Goal: Answer question/provide support

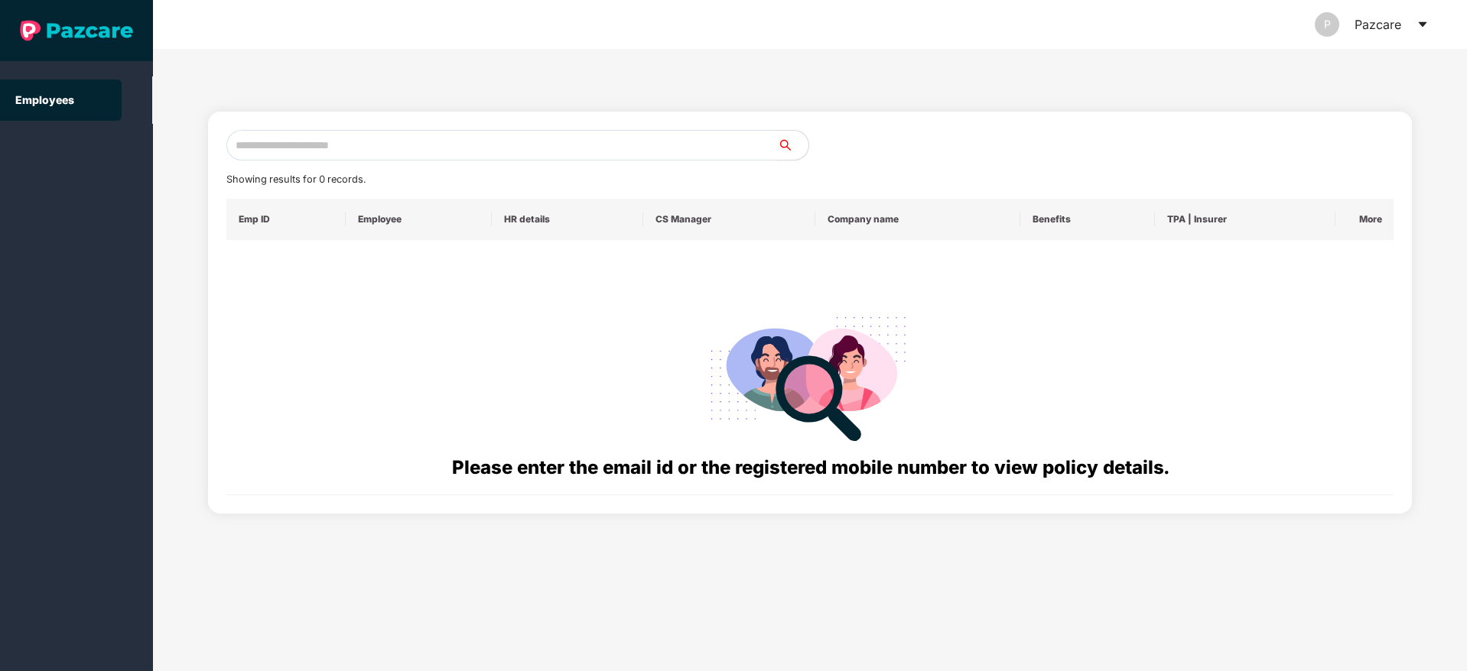
click at [356, 140] on input "text" at bounding box center [501, 145] width 551 height 31
click at [1408, 21] on div "P Pazcare" at bounding box center [1371, 24] width 114 height 49
click at [1419, 21] on icon "caret-down" at bounding box center [1422, 24] width 12 height 12
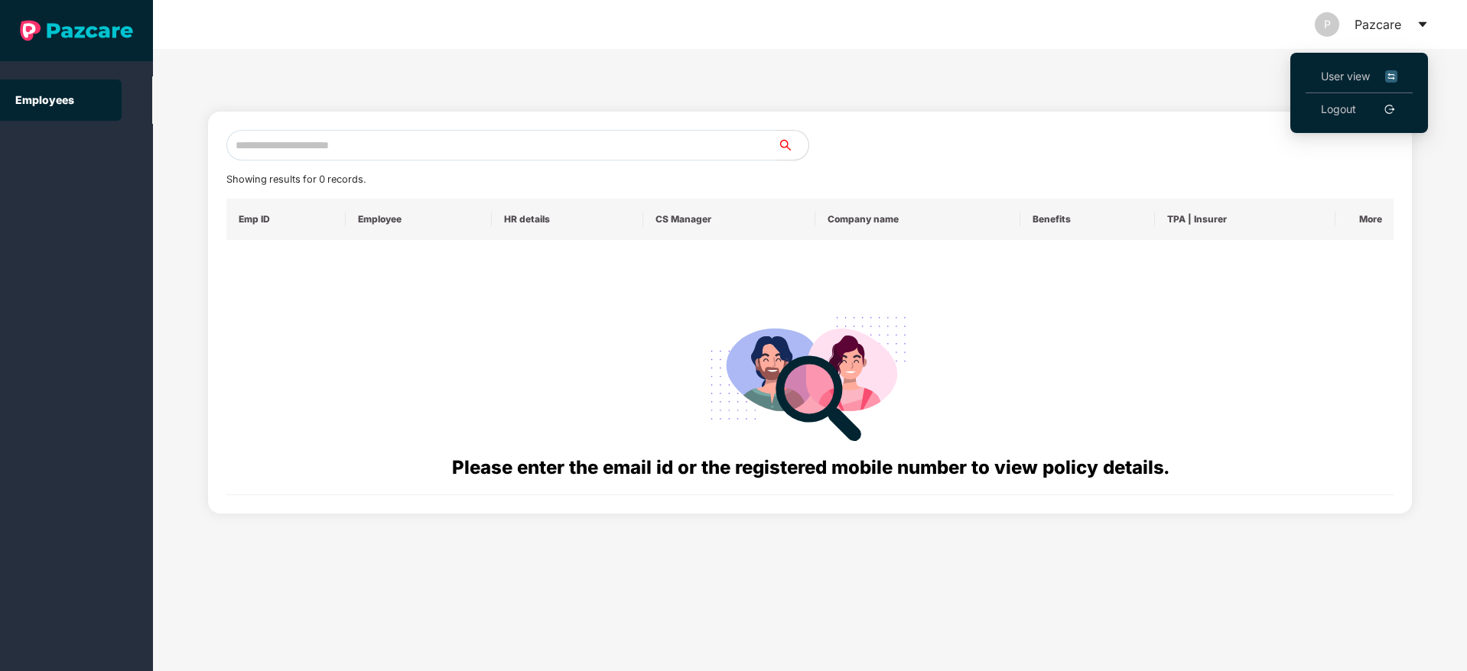
click at [1363, 82] on span "User view" at bounding box center [1359, 76] width 76 height 17
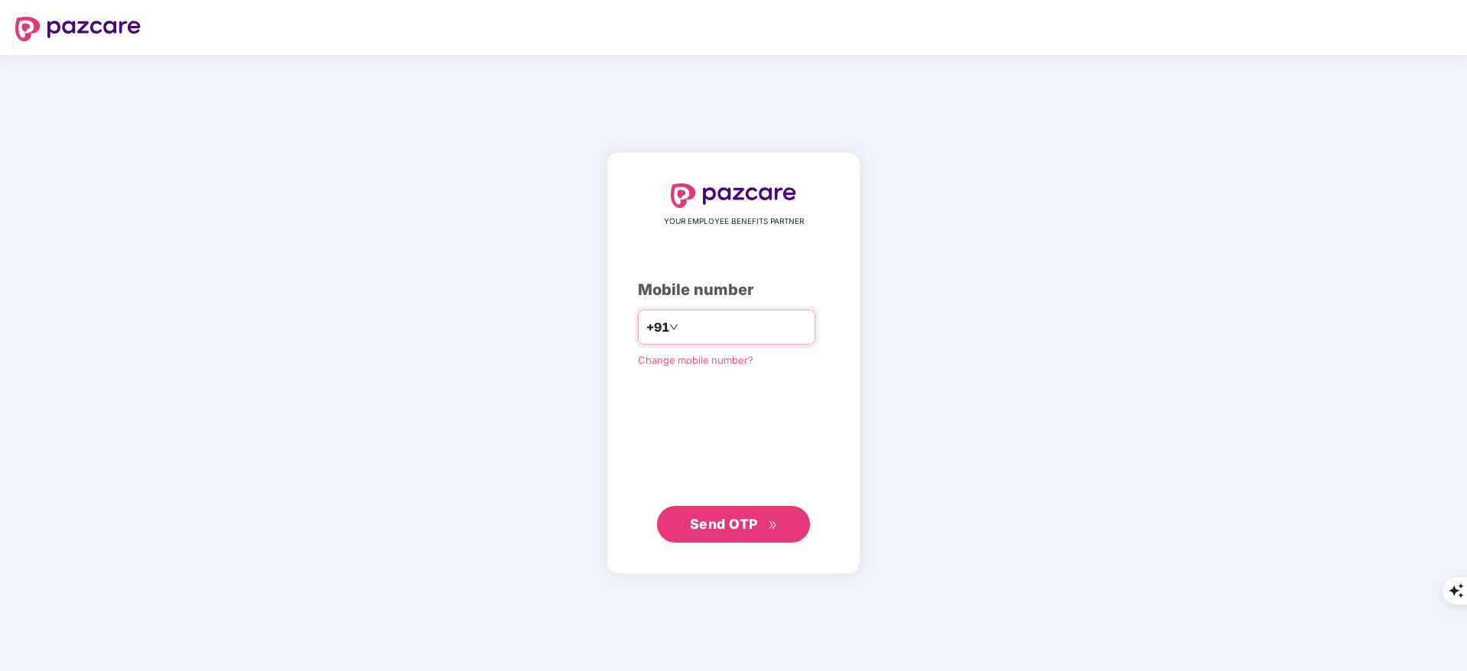
click at [681, 327] on input "number" at bounding box center [743, 327] width 125 height 24
type input "**********"
click at [751, 511] on button "Send OTP" at bounding box center [733, 523] width 153 height 37
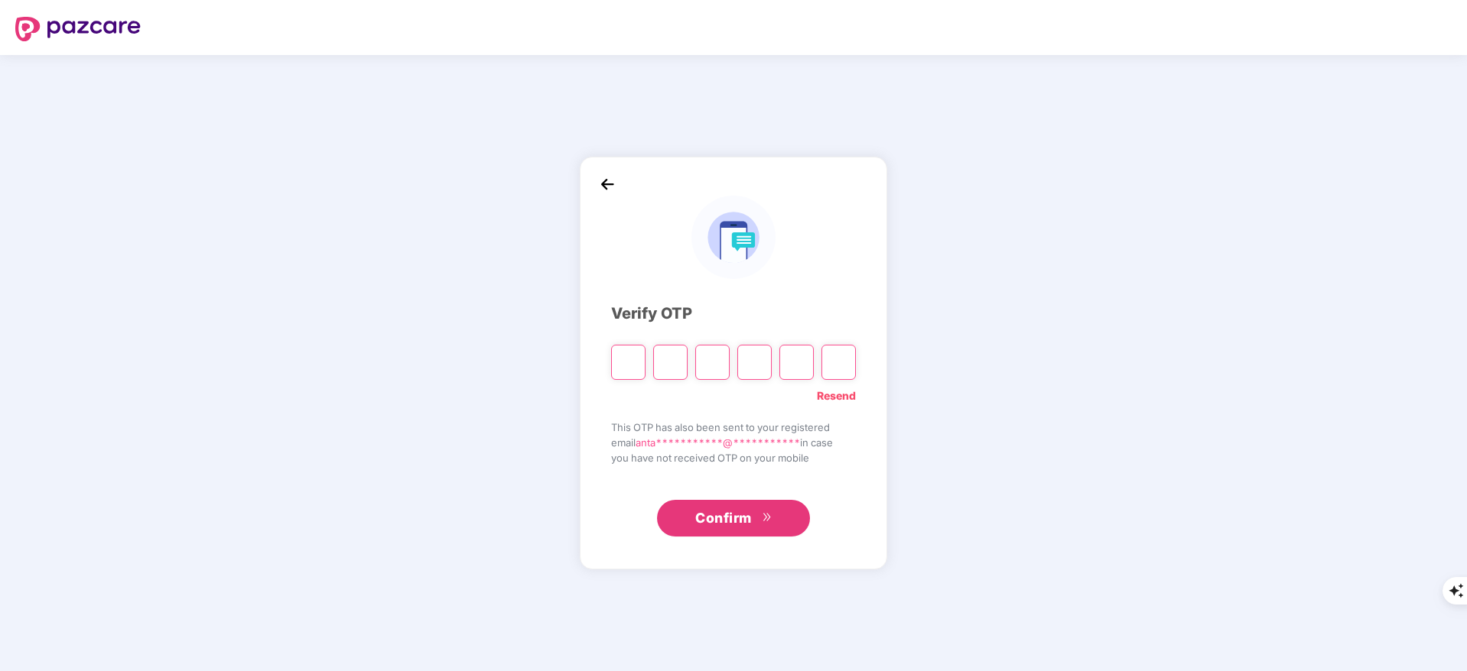
type input "*"
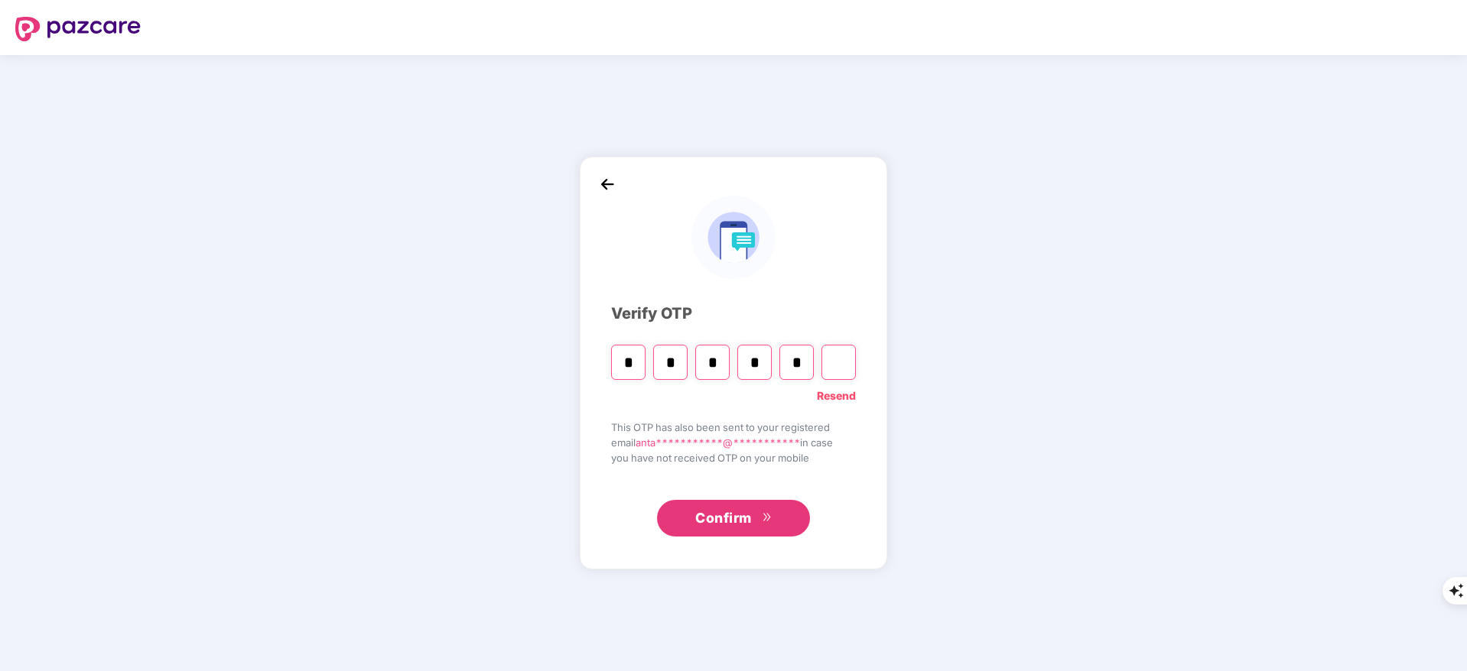
type input "*"
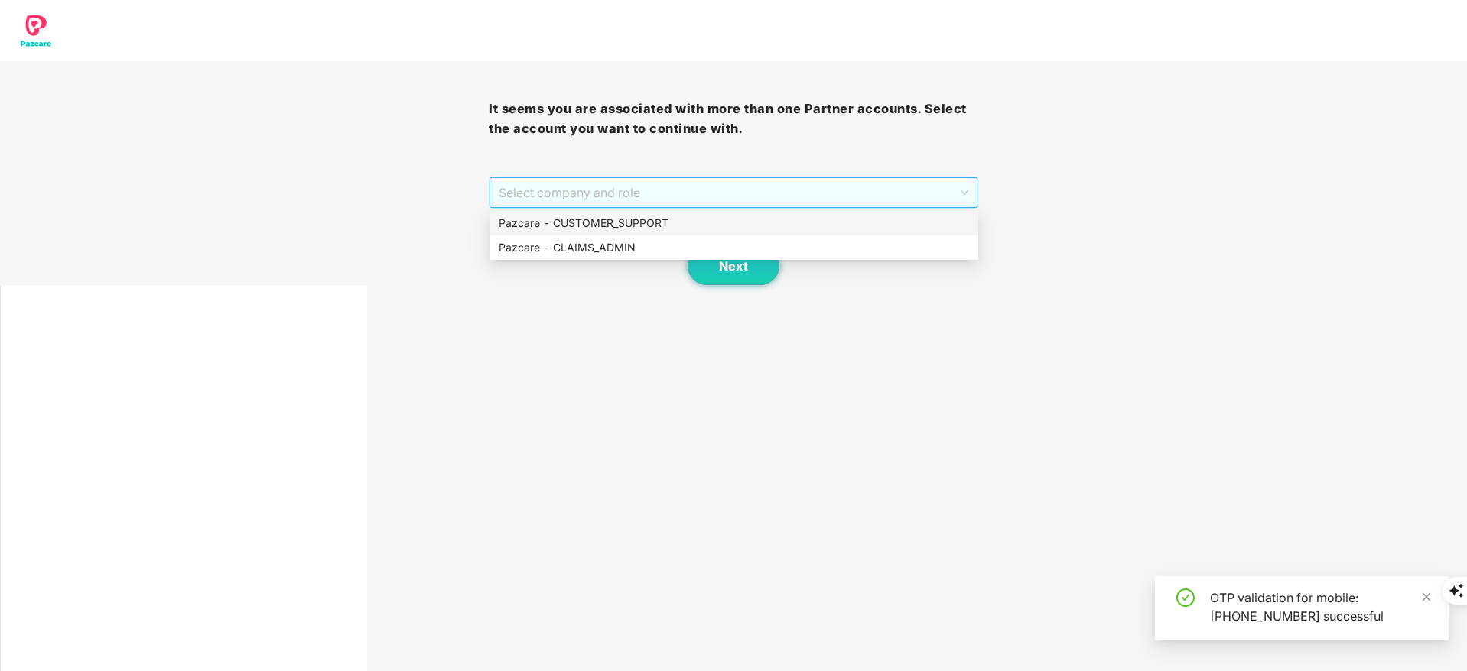
click at [573, 188] on span "Select company and role" at bounding box center [733, 192] width 469 height 29
click at [584, 215] on div "Pazcare - CUSTOMER_SUPPORT" at bounding box center [734, 223] width 470 height 17
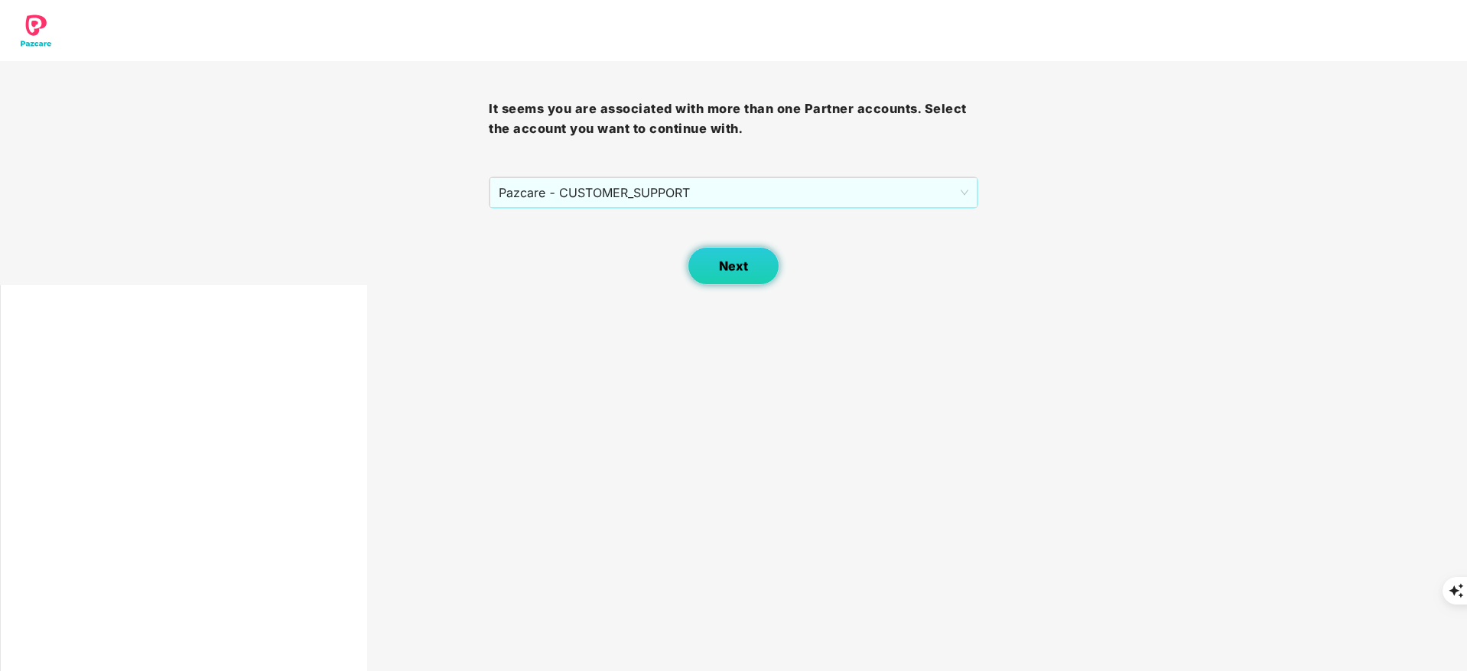
click at [726, 259] on span "Next" at bounding box center [733, 266] width 29 height 15
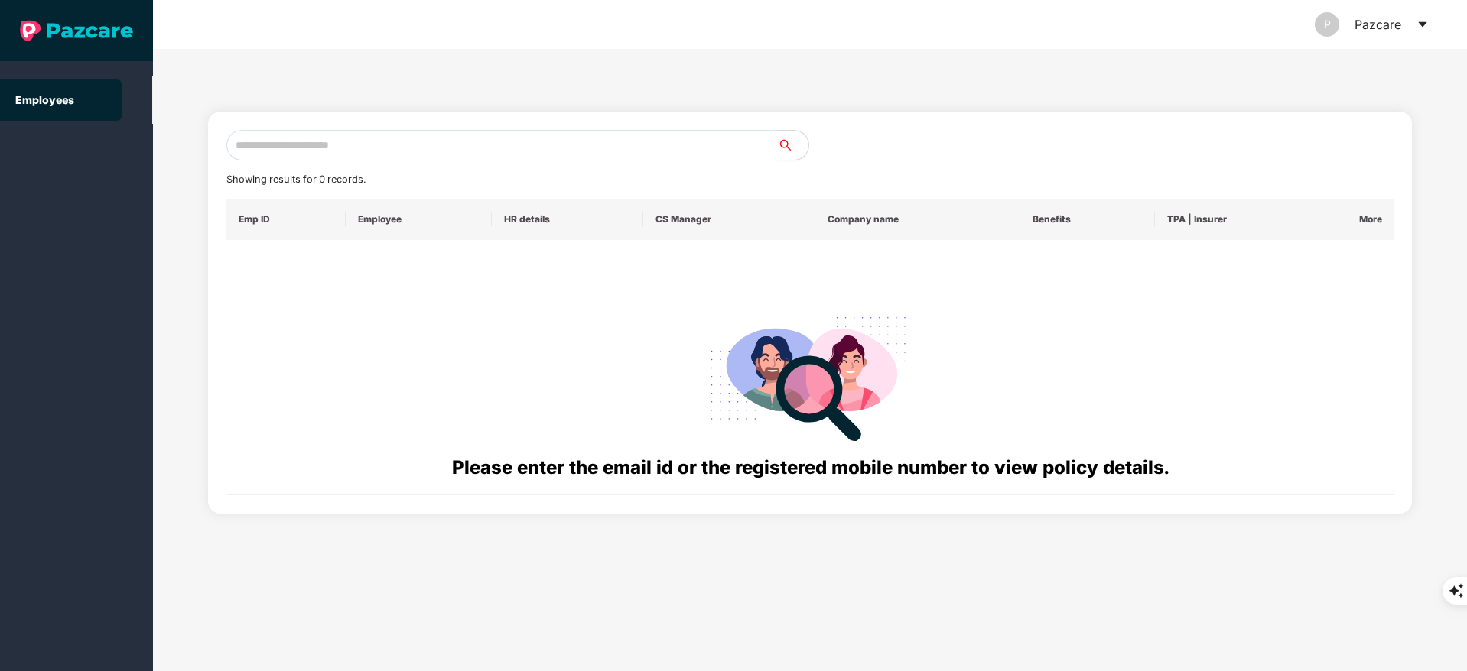
click at [371, 159] on input "text" at bounding box center [501, 145] width 551 height 31
paste input "**********"
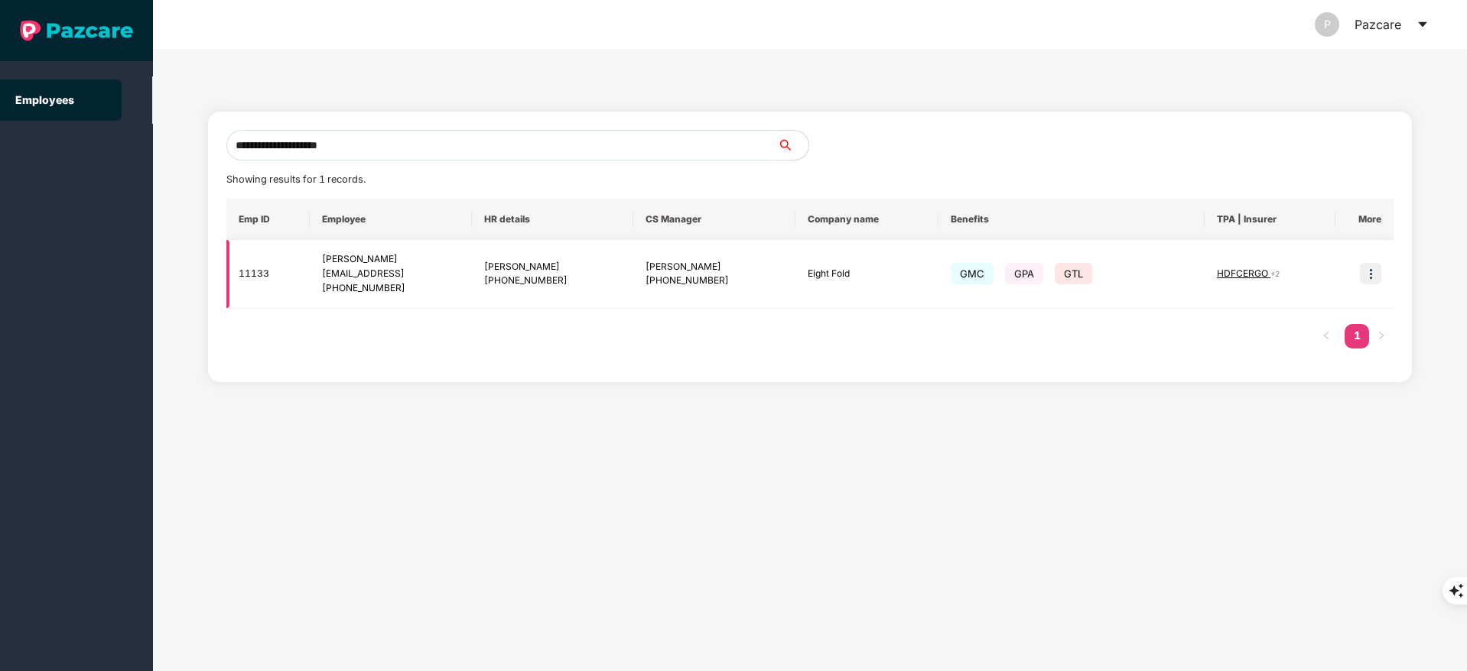
type input "**********"
click at [1378, 275] on img at bounding box center [1370, 273] width 21 height 21
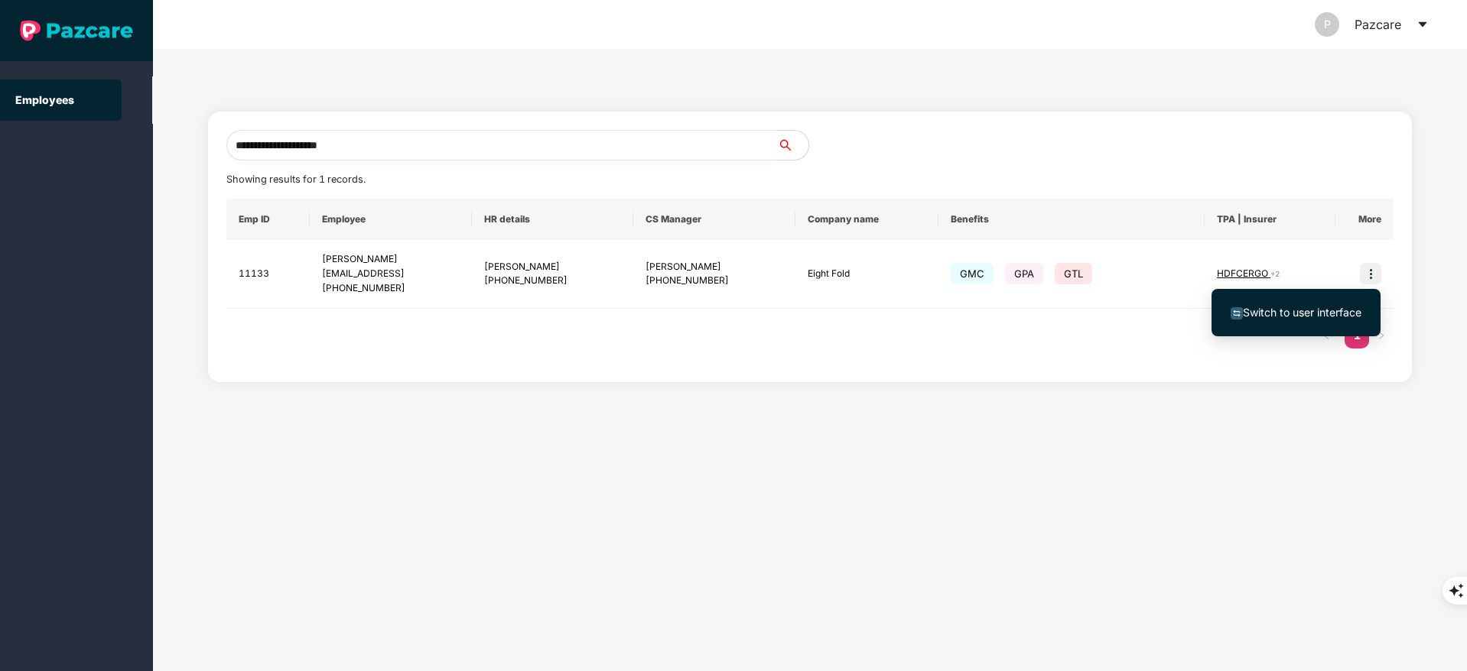
click at [1328, 309] on span "Switch to user interface" at bounding box center [1302, 312] width 119 height 13
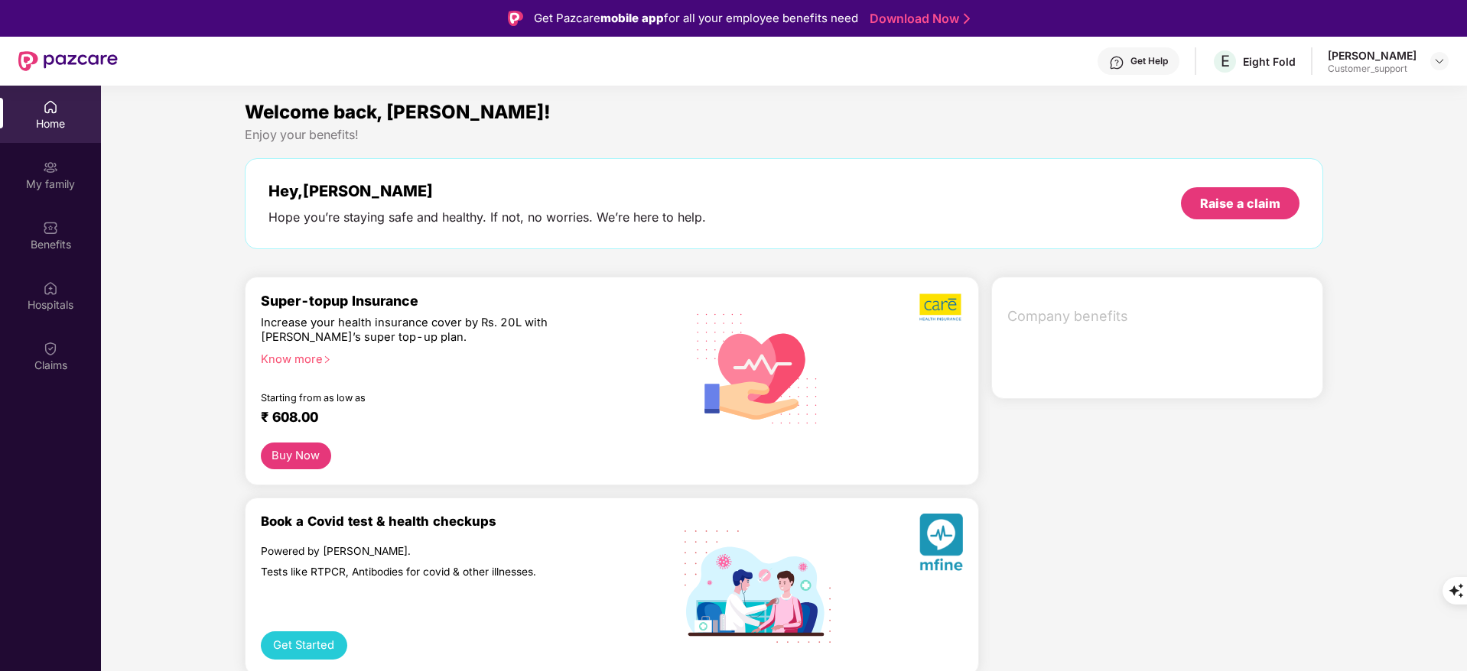
click at [54, 189] on div "My family" at bounding box center [50, 184] width 101 height 15
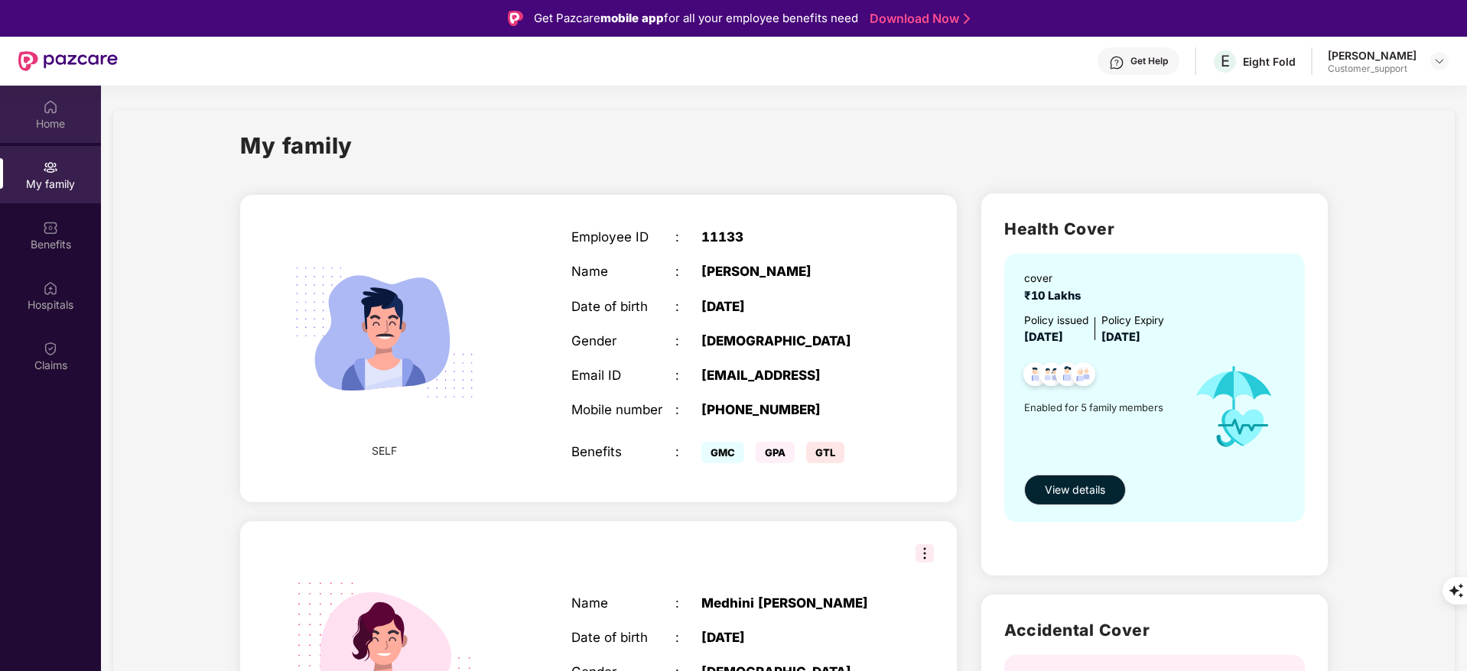
click at [57, 109] on img at bounding box center [50, 106] width 15 height 15
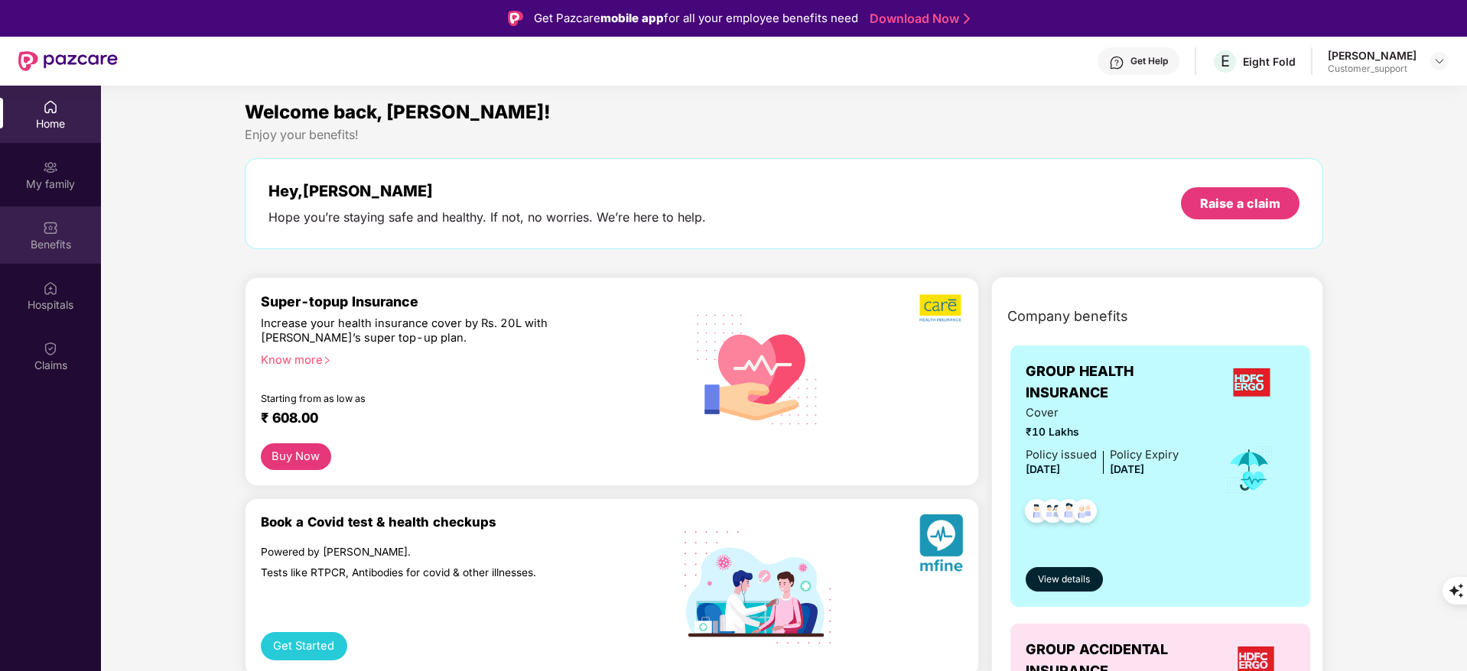
click at [47, 231] on img at bounding box center [50, 227] width 15 height 15
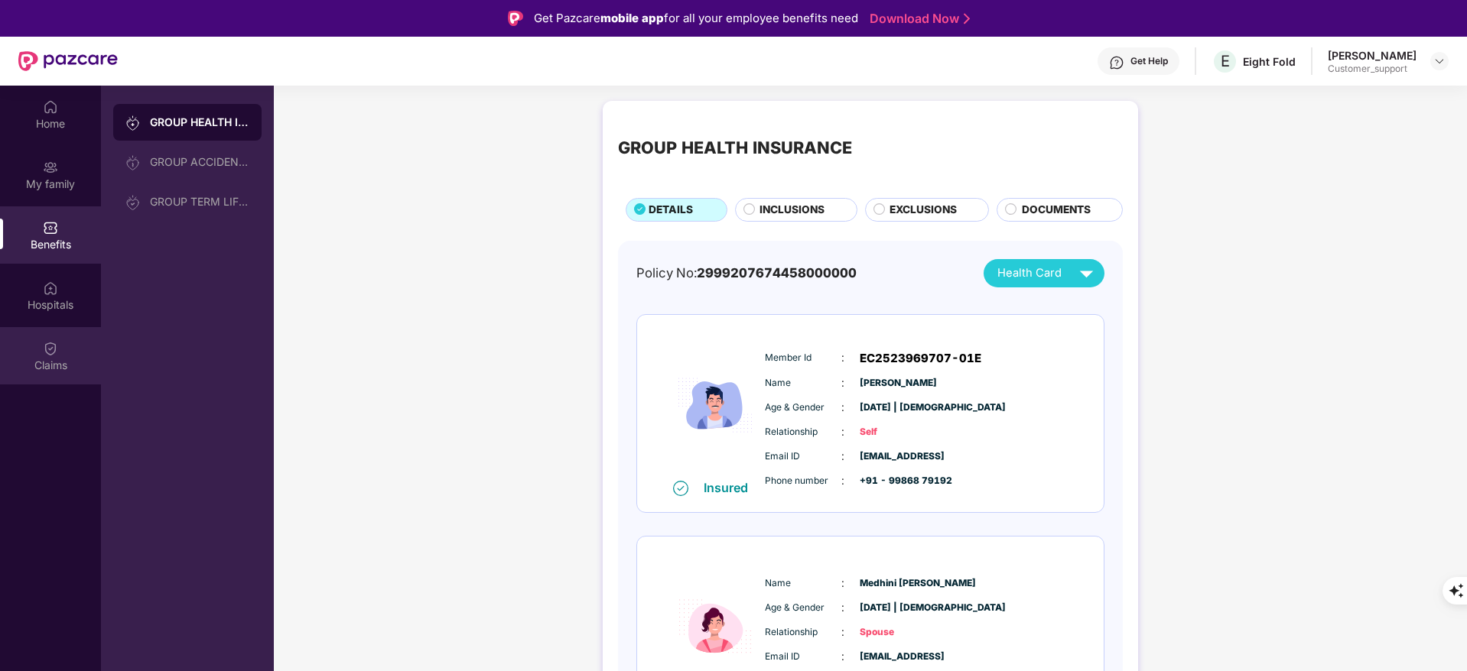
click at [73, 352] on div "Claims" at bounding box center [50, 355] width 101 height 57
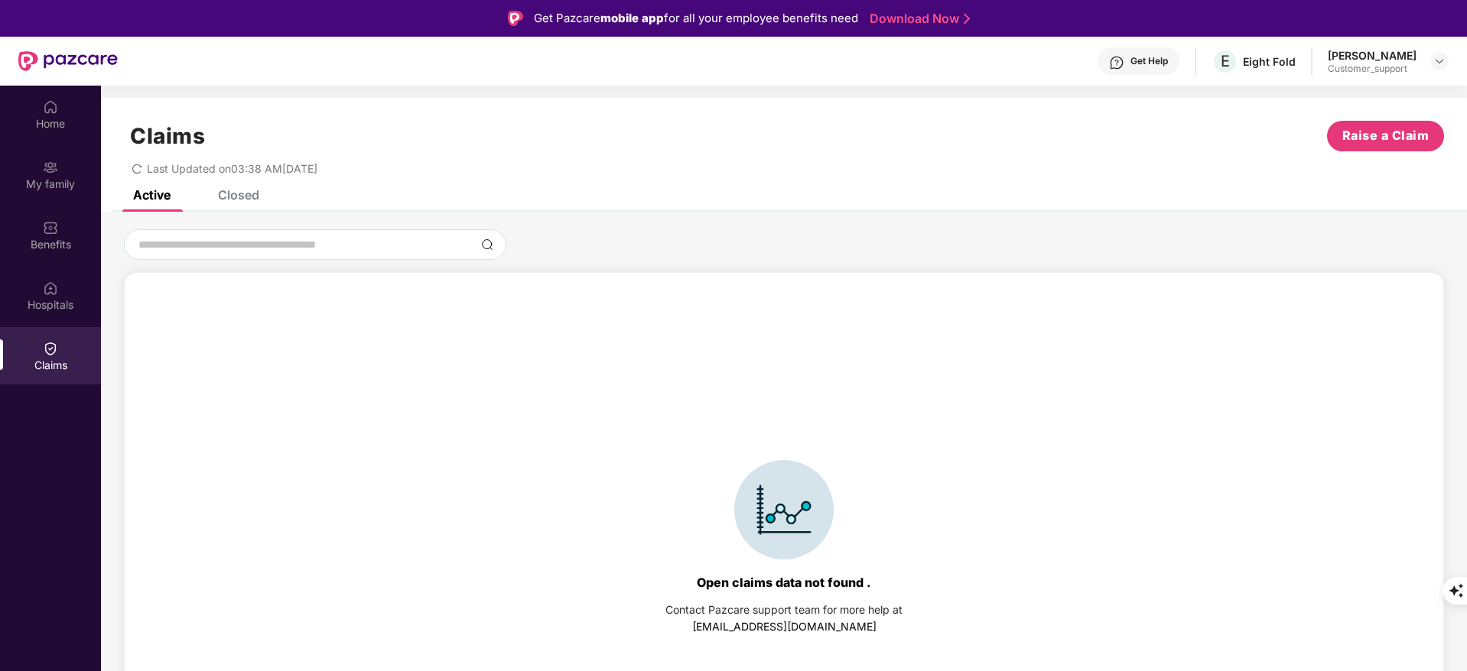
click at [242, 192] on div "Closed" at bounding box center [238, 194] width 41 height 15
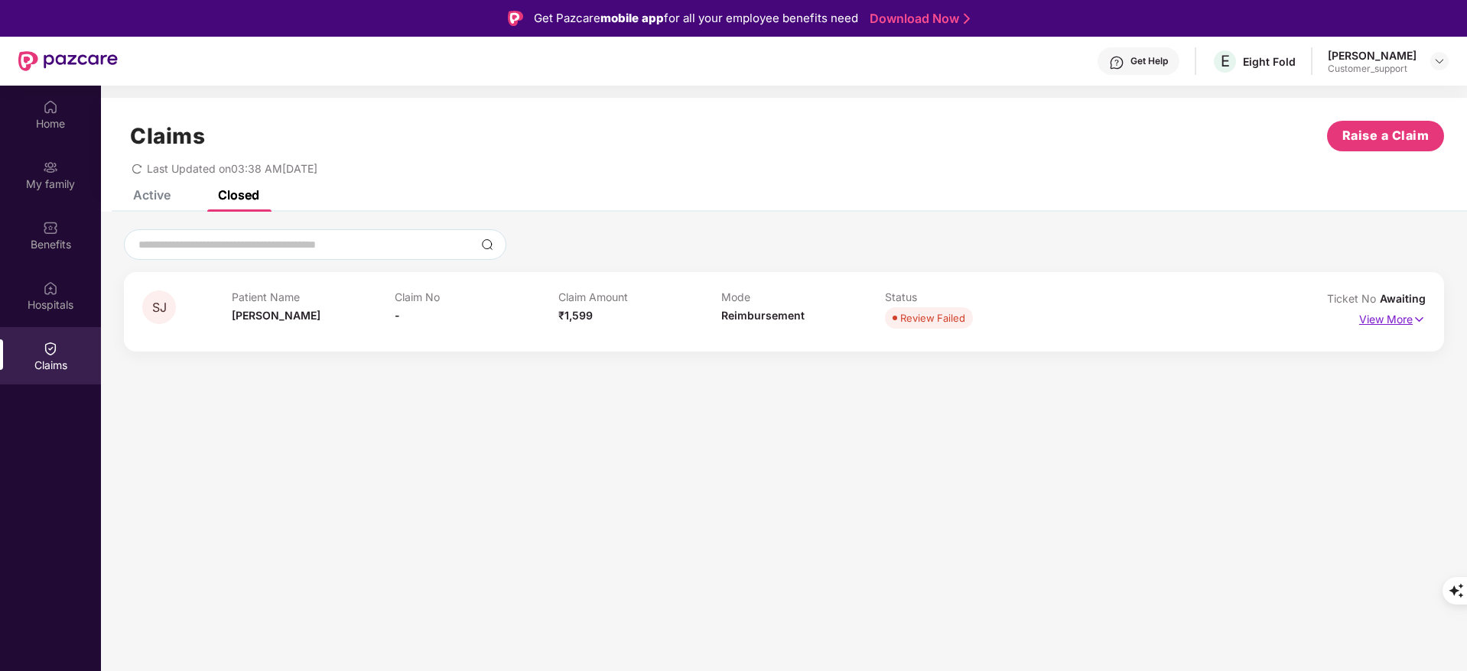
click at [1389, 322] on p "View More" at bounding box center [1392, 317] width 67 height 21
